Goal: Information Seeking & Learning: Learn about a topic

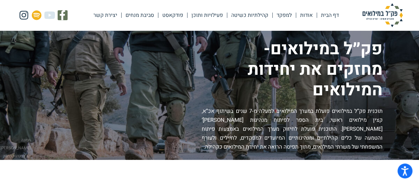
click at [205, 14] on link "פעילויות ותוכן" at bounding box center [206, 15] width 39 height 15
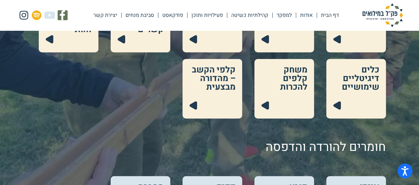
scroll to position [265, 0]
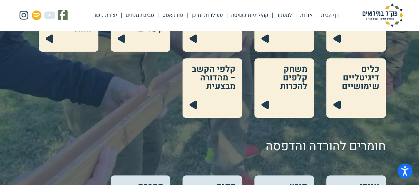
click at [296, 88] on link at bounding box center [284, 88] width 60 height 60
click at [223, 80] on link at bounding box center [212, 88] width 60 height 60
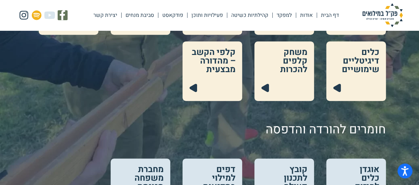
scroll to position [277, 0]
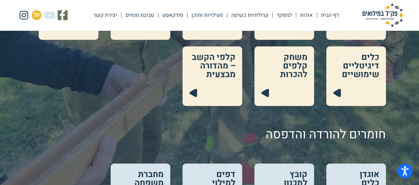
click at [346, 82] on link at bounding box center [356, 76] width 60 height 60
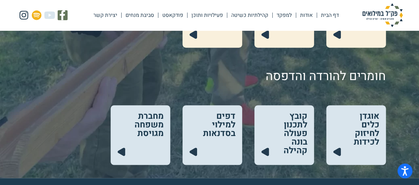
scroll to position [351, 0]
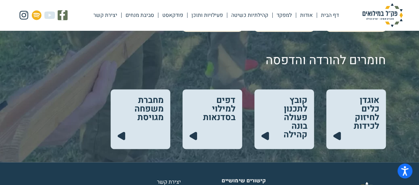
click at [360, 112] on link at bounding box center [356, 119] width 60 height 60
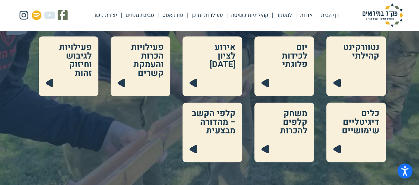
scroll to position [221, 0]
click at [288, 65] on link at bounding box center [284, 66] width 60 height 60
click at [146, 66] on link at bounding box center [141, 66] width 60 height 60
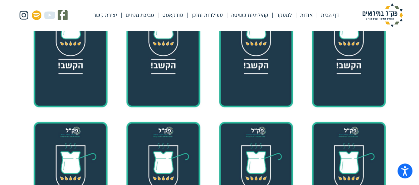
scroll to position [1352, 0]
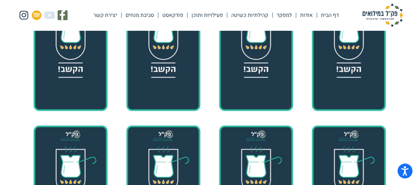
click at [338, 40] on div at bounding box center [349, 53] width 86 height 112
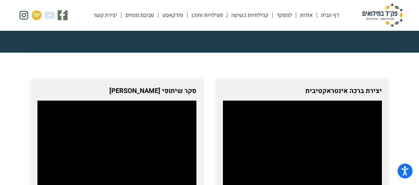
scroll to position [36, 0]
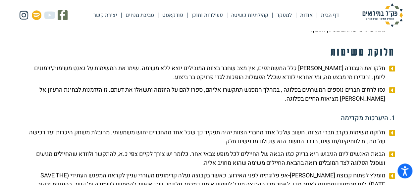
scroll to position [183, 0]
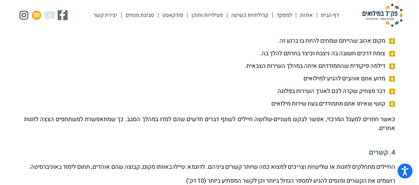
click at [146, 66] on li "דילמה פיקודית שהתמודדתם איתה במהלך השירות הצבאית." at bounding box center [209, 67] width 371 height 11
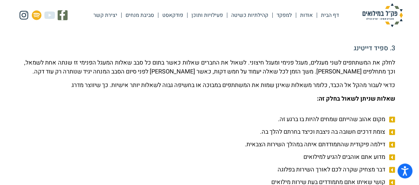
scroll to position [416, 0]
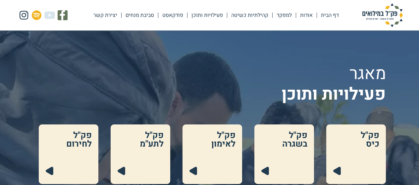
scroll to position [221, 0]
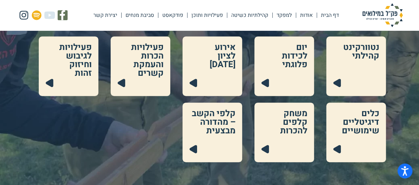
click at [232, 125] on link at bounding box center [212, 133] width 60 height 60
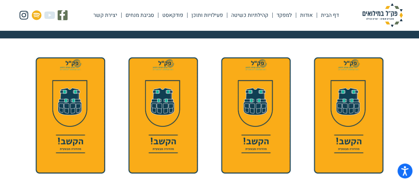
scroll to position [74, 0]
